Goal: Task Accomplishment & Management: Use online tool/utility

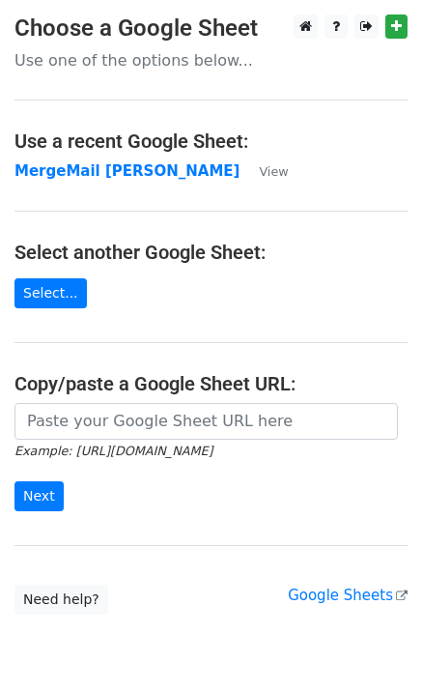
click at [100, 180] on strong "MergeMail [PERSON_NAME]" at bounding box center [126, 170] width 225 height 17
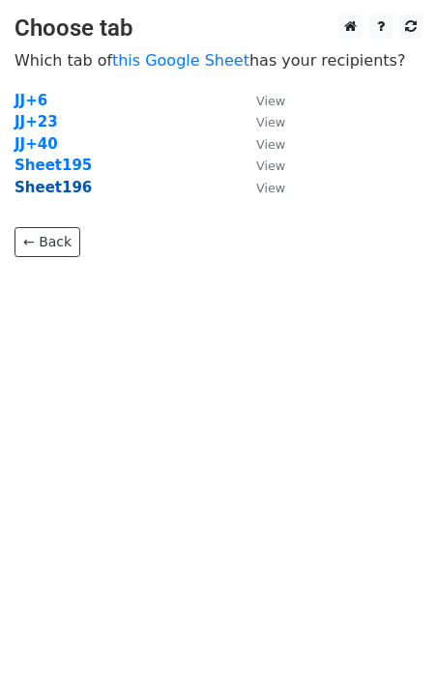
click at [39, 193] on strong "Sheet196" at bounding box center [52, 187] width 77 height 17
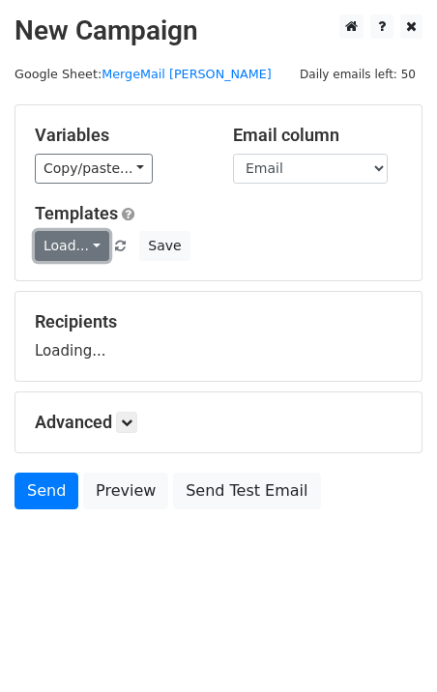
click at [75, 236] on link "Load..." at bounding box center [72, 246] width 74 height 30
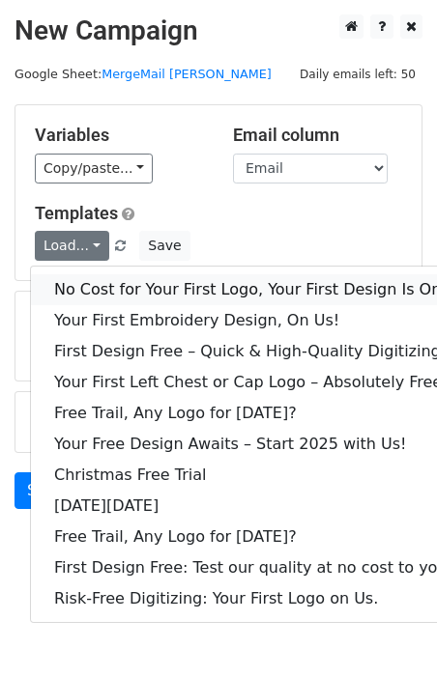
click at [106, 284] on link "No Cost for Your First Logo, Your First Design Is On Us!" at bounding box center [263, 289] width 464 height 31
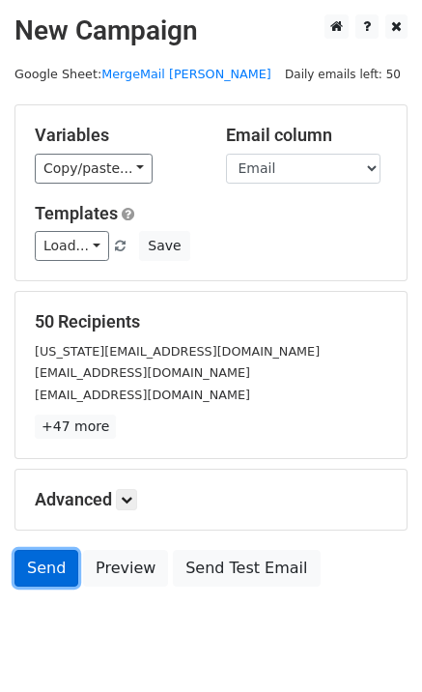
click at [49, 582] on link "Send" at bounding box center [46, 568] width 64 height 37
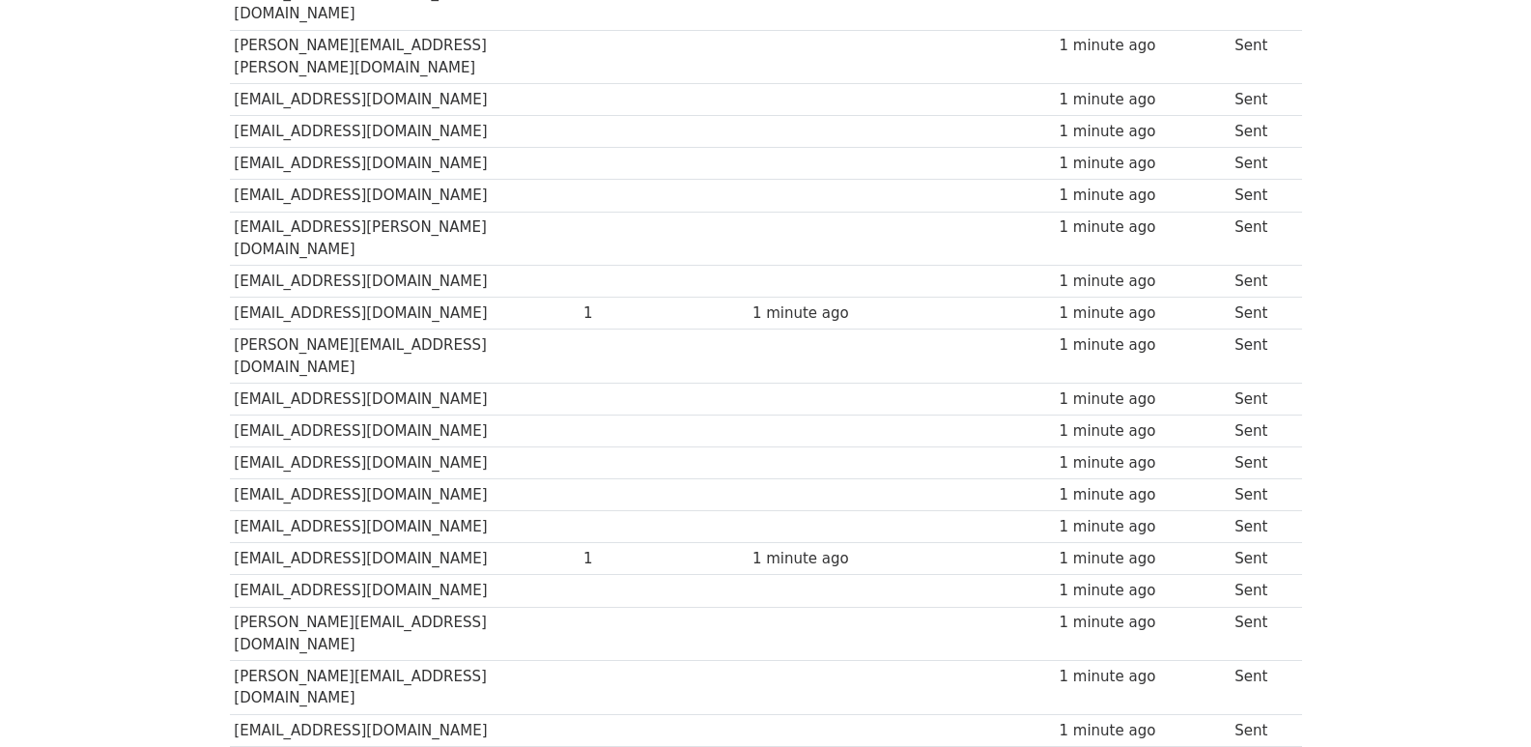
scroll to position [1344, 0]
